Goal: Find specific page/section: Find specific page/section

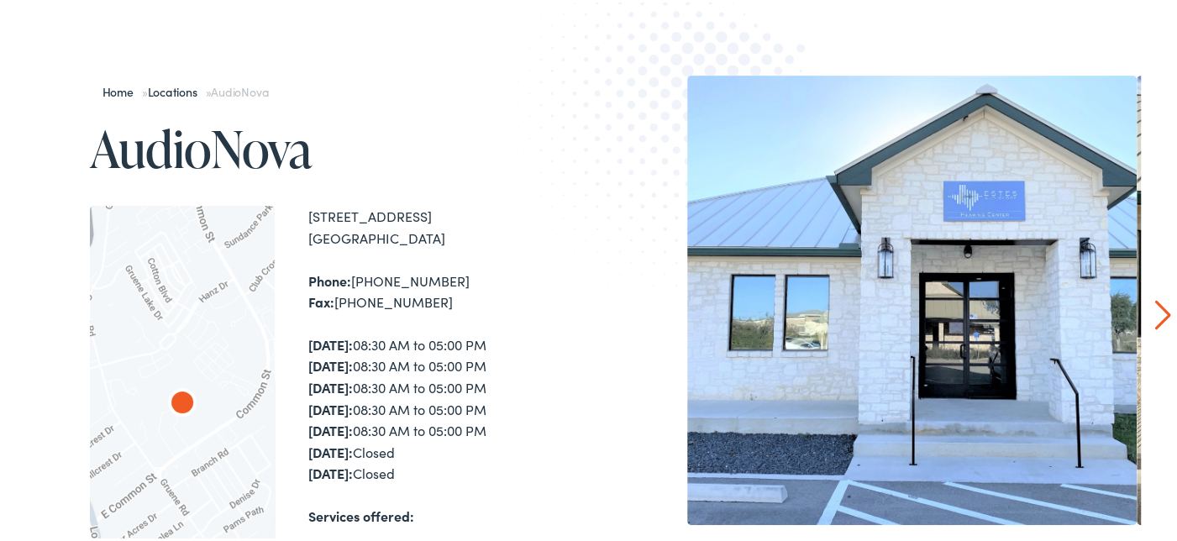
scroll to position [168, 0]
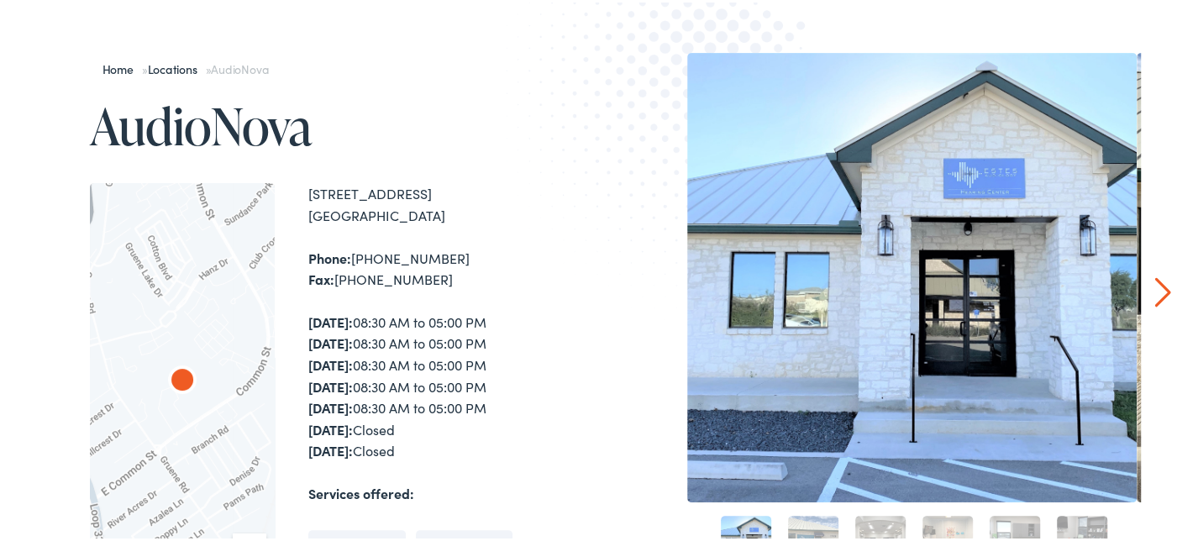
click at [1155, 294] on link "Next" at bounding box center [1163, 290] width 16 height 30
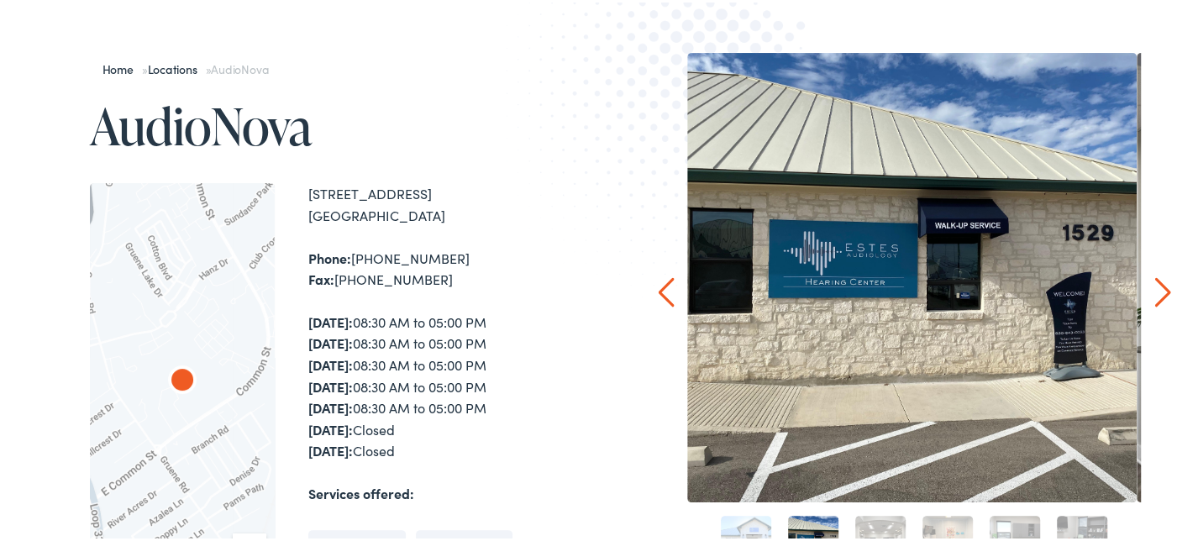
click at [1155, 294] on link "Next" at bounding box center [1163, 290] width 16 height 30
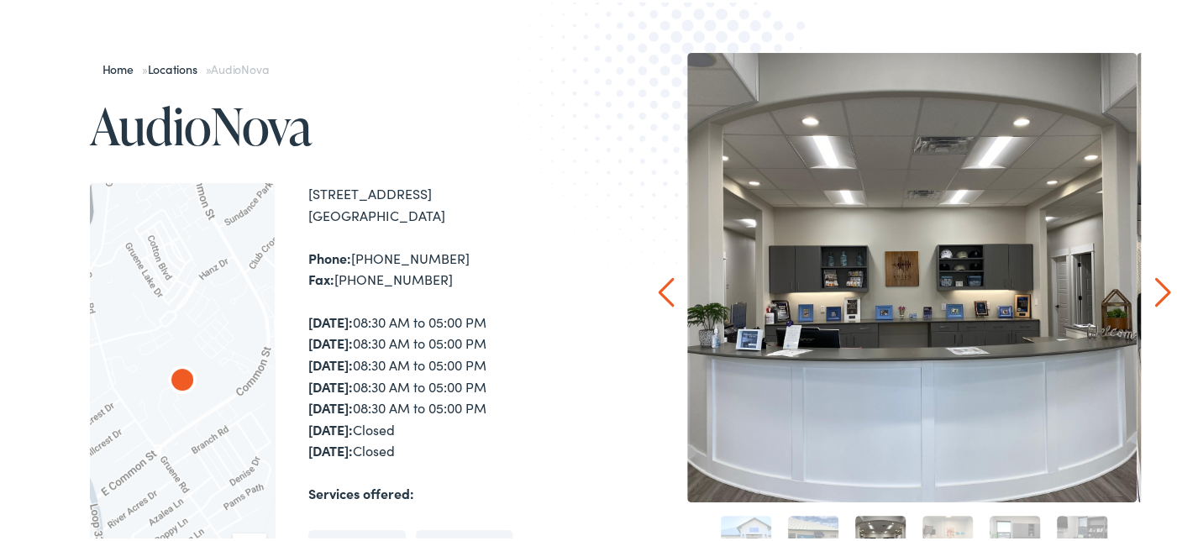
click at [1155, 294] on link "Next" at bounding box center [1163, 290] width 16 height 30
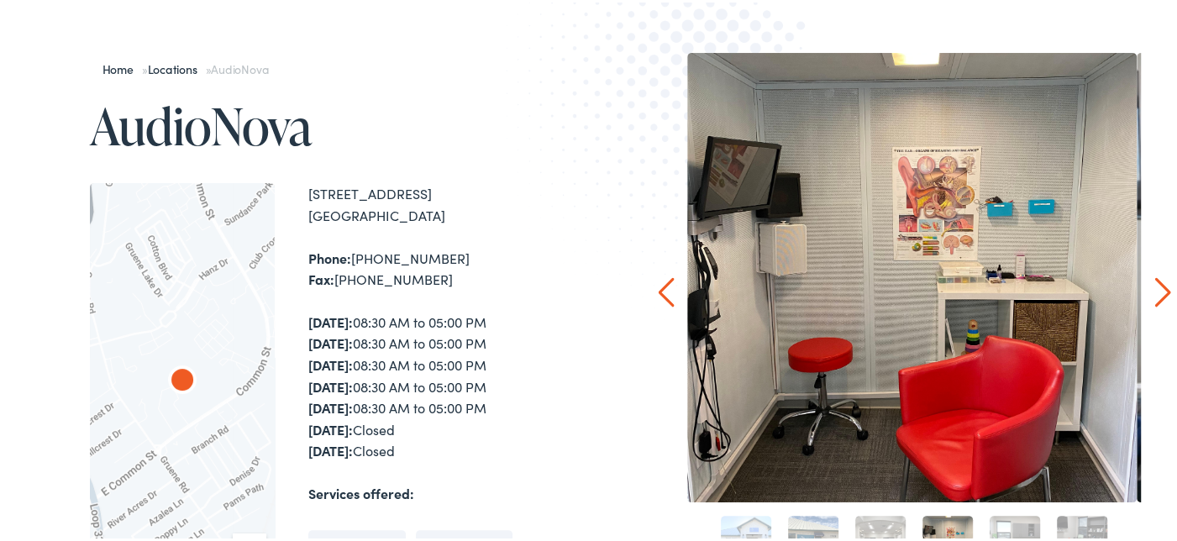
click at [1155, 294] on link "Next" at bounding box center [1163, 290] width 16 height 30
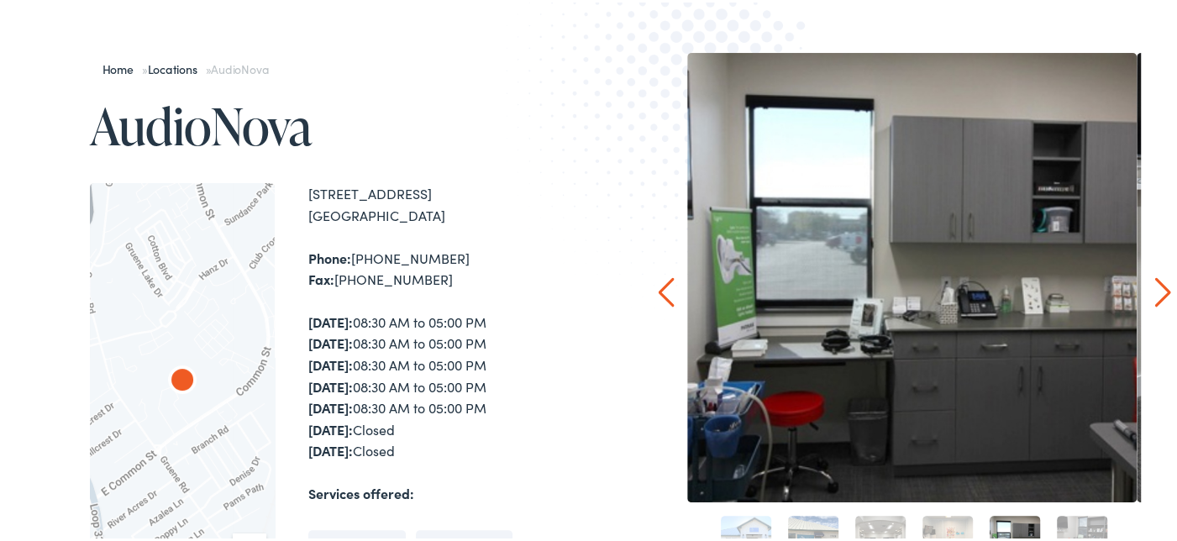
click at [1155, 294] on link "Next" at bounding box center [1163, 290] width 16 height 30
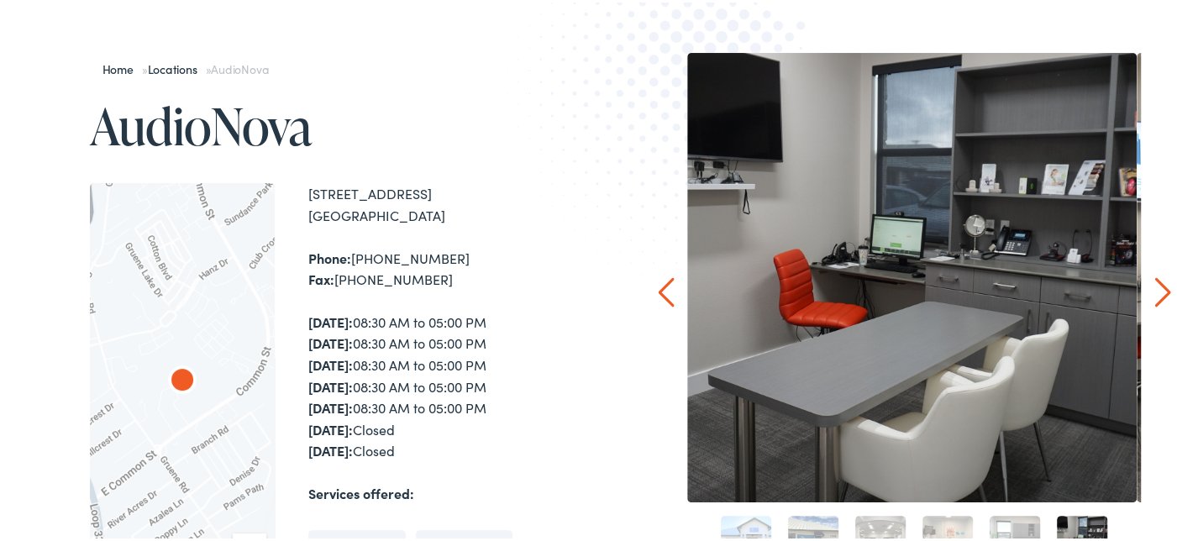
click at [1155, 294] on link "Next" at bounding box center [1163, 290] width 16 height 30
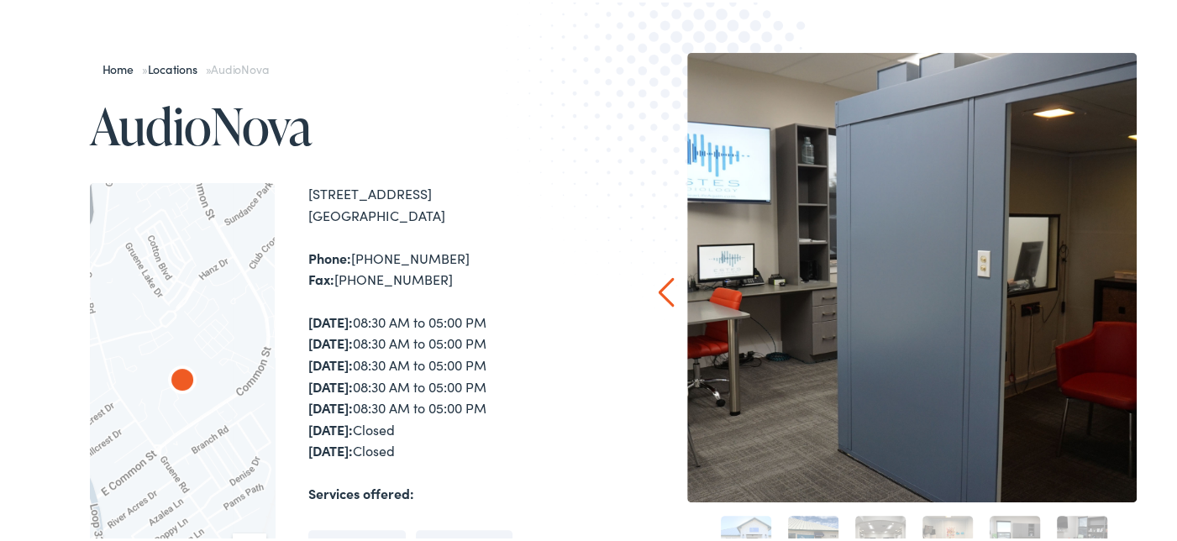
click at [659, 281] on link "Prev" at bounding box center [667, 290] width 16 height 30
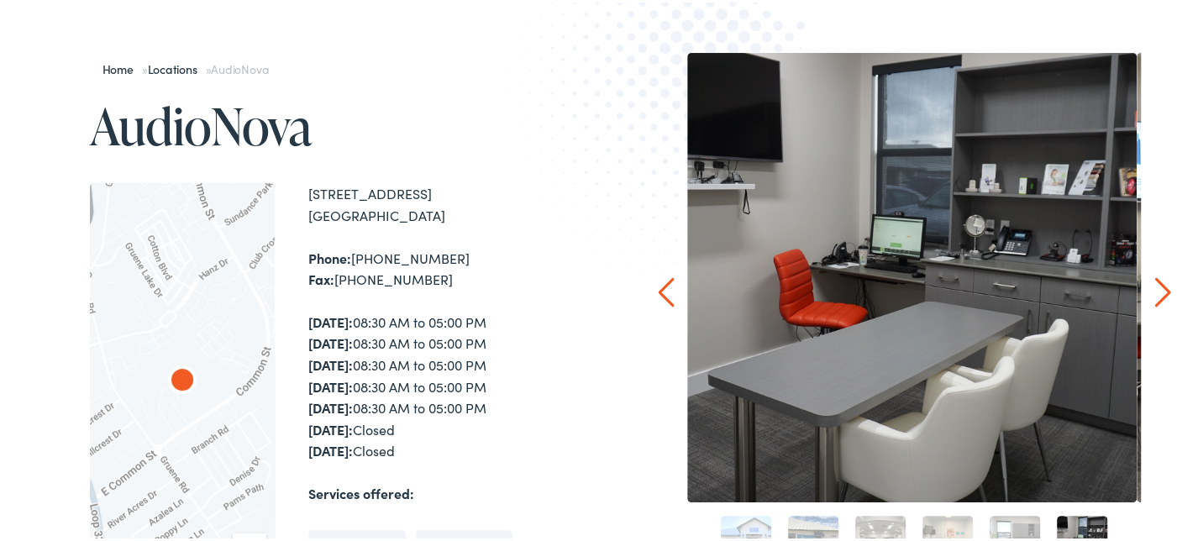
click at [1161, 260] on div "Home » Locations » AudioNova AudioNova ← Move left → Move right ↑ Move up ↓ Mov…" at bounding box center [594, 479] width 1189 height 1027
click at [1155, 286] on link "Next" at bounding box center [1163, 290] width 16 height 30
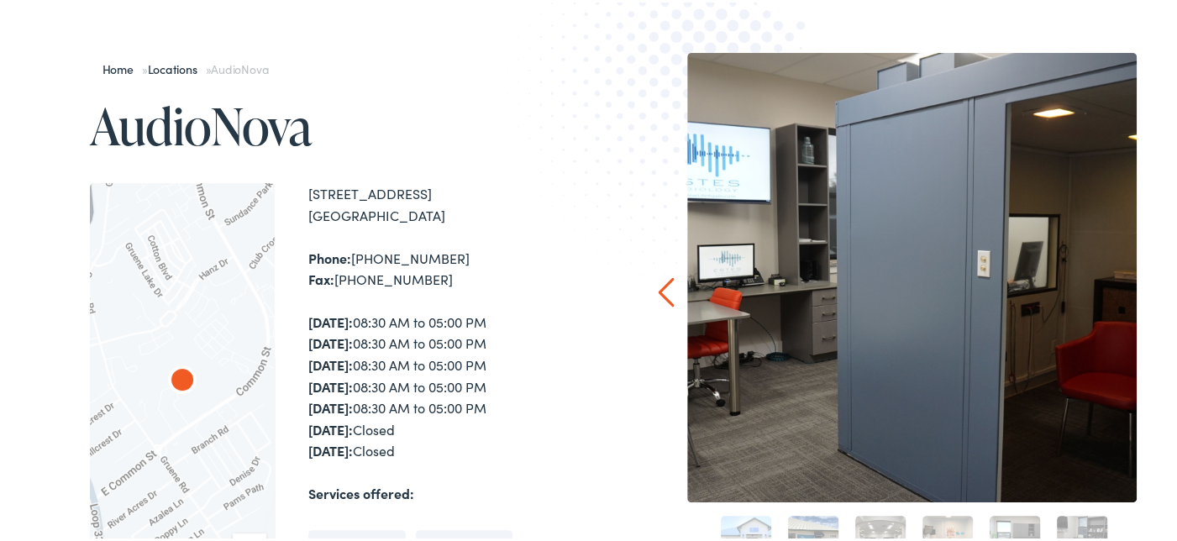
click at [1152, 286] on div "Home » Locations » AudioNova AudioNova ← Move left → Move right ↑ Move up ↓ Mov…" at bounding box center [594, 479] width 1189 height 1027
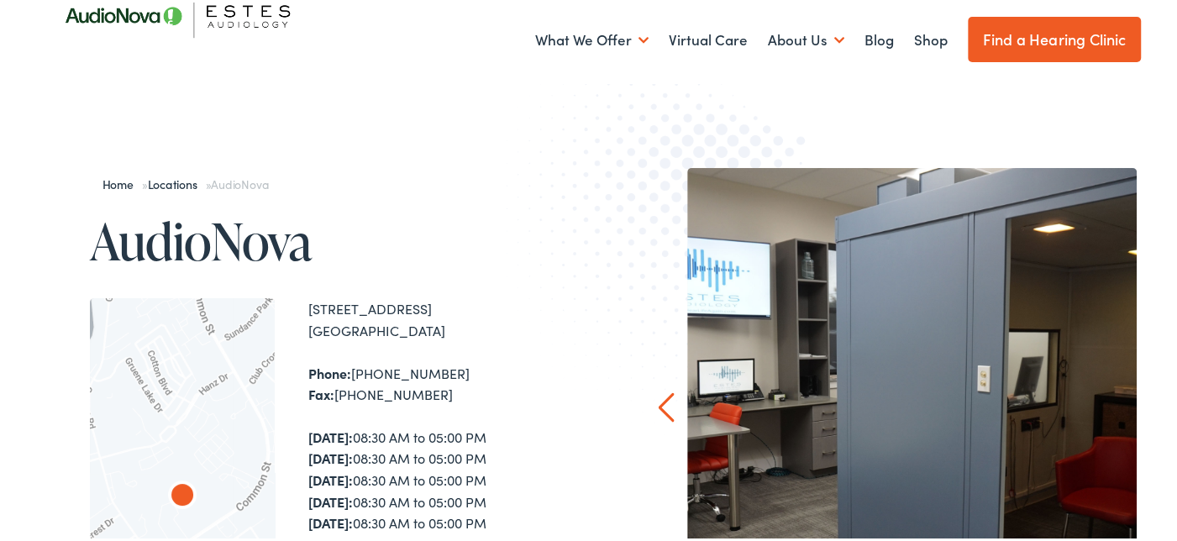
scroll to position [0, 0]
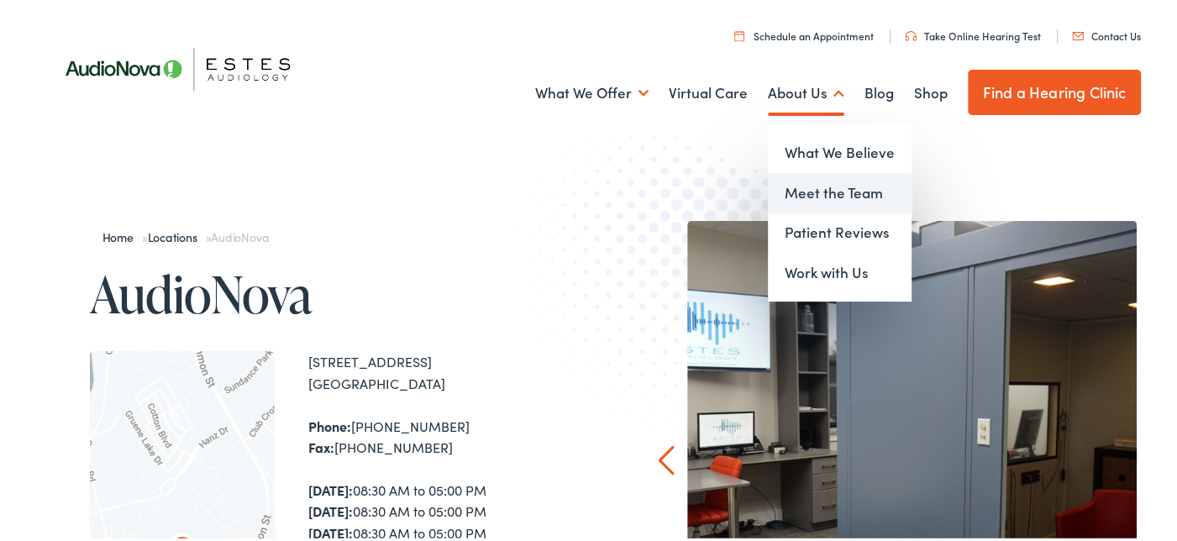
click at [824, 192] on link "Meet the Team" at bounding box center [840, 191] width 144 height 40
